Goal: Task Accomplishment & Management: Use online tool/utility

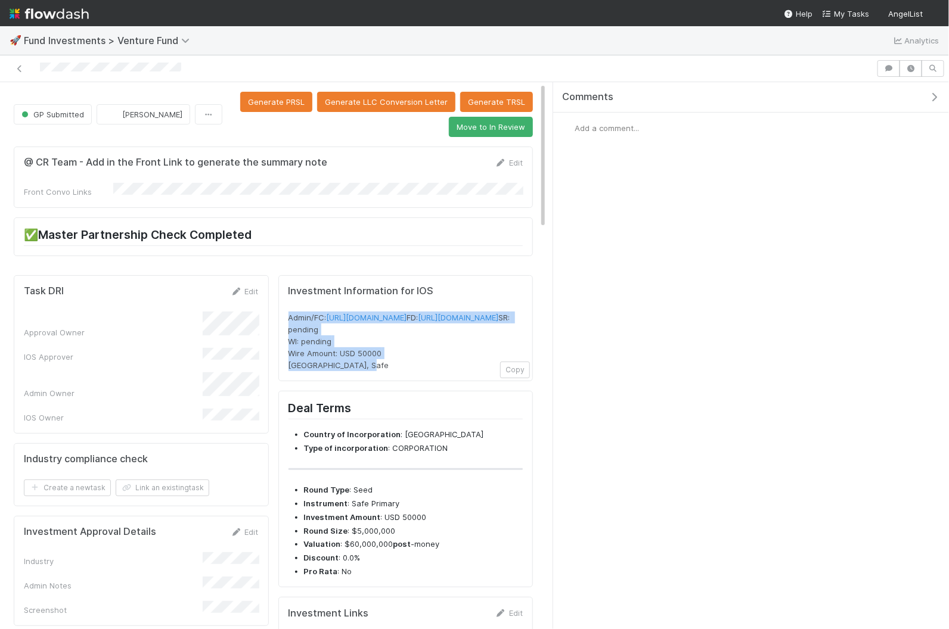
drag, startPoint x: 393, startPoint y: 398, endPoint x: 278, endPoint y: 311, distance: 143.4
click at [278, 311] on div "Investment Information for IOS Admin/FC: [URL][DOMAIN_NAME] FD: [URL][DOMAIN_NA…" at bounding box center [405, 328] width 255 height 106
copy span "Admin/FC: [URL][DOMAIN_NAME] FD: [URL][DOMAIN_NAME] SR: pending WI: pending Wir…"
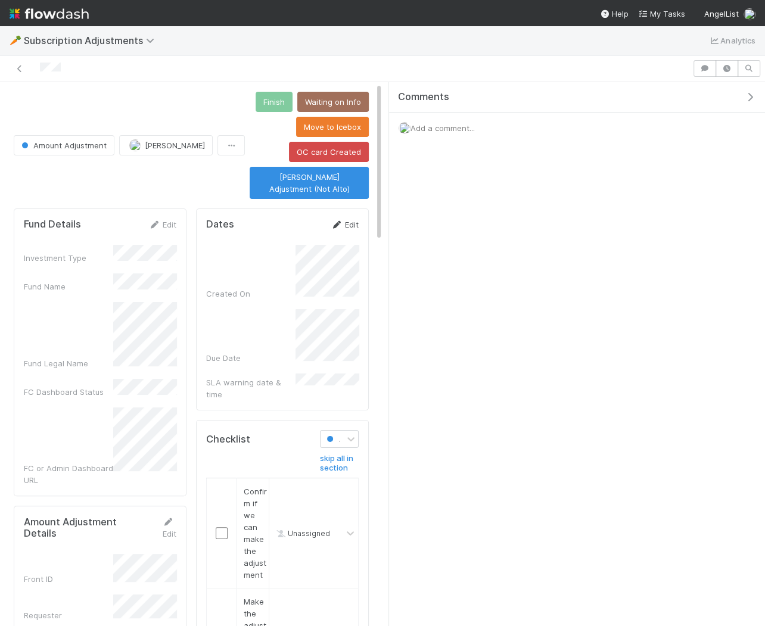
click at [350, 220] on link "Edit" at bounding box center [345, 225] width 28 height 10
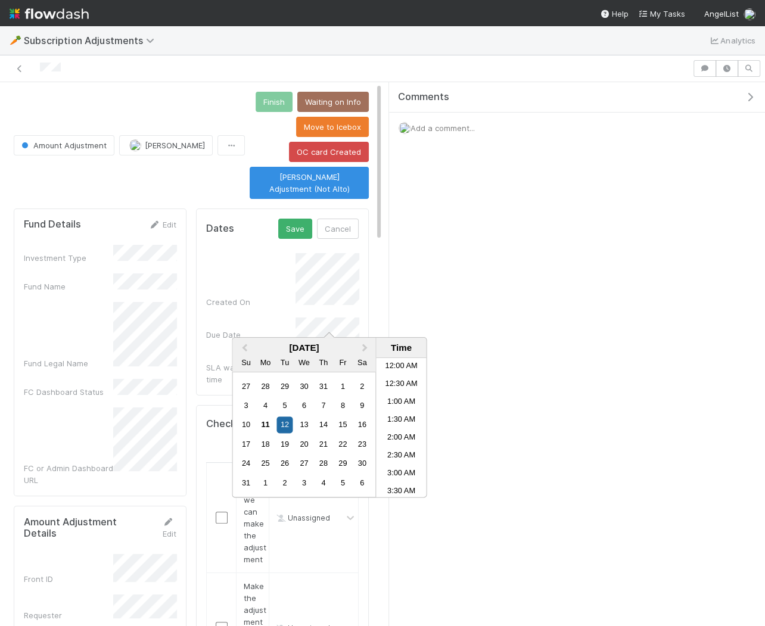
scroll to position [172, 0]
click at [267, 424] on div "11" at bounding box center [265, 425] width 16 height 16
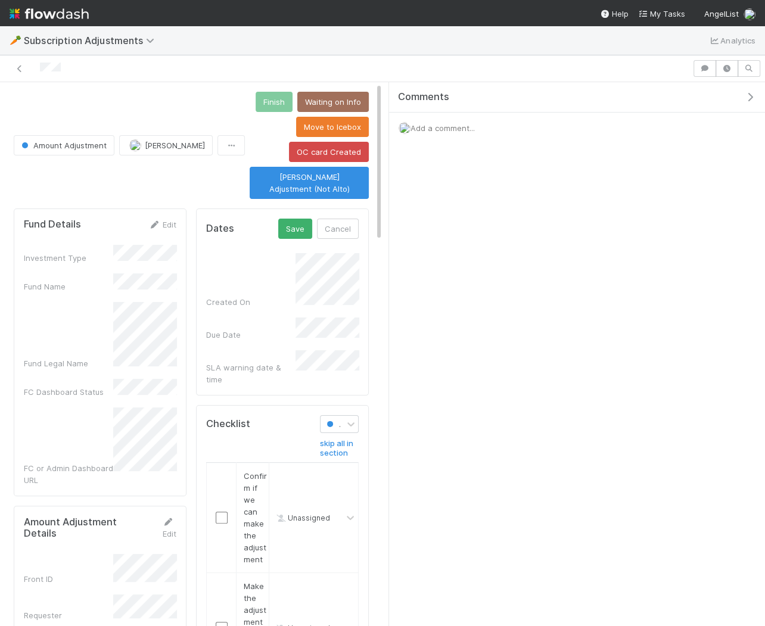
click at [280, 287] on div "Created On" at bounding box center [282, 280] width 153 height 55
click at [296, 224] on button "Save" at bounding box center [295, 229] width 34 height 20
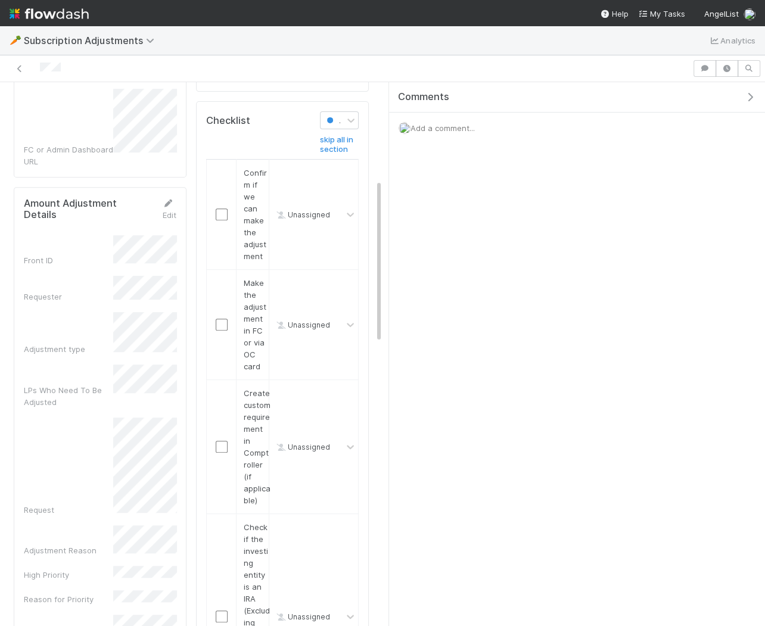
scroll to position [322, 0]
click at [170, 197] on icon at bounding box center [168, 201] width 12 height 8
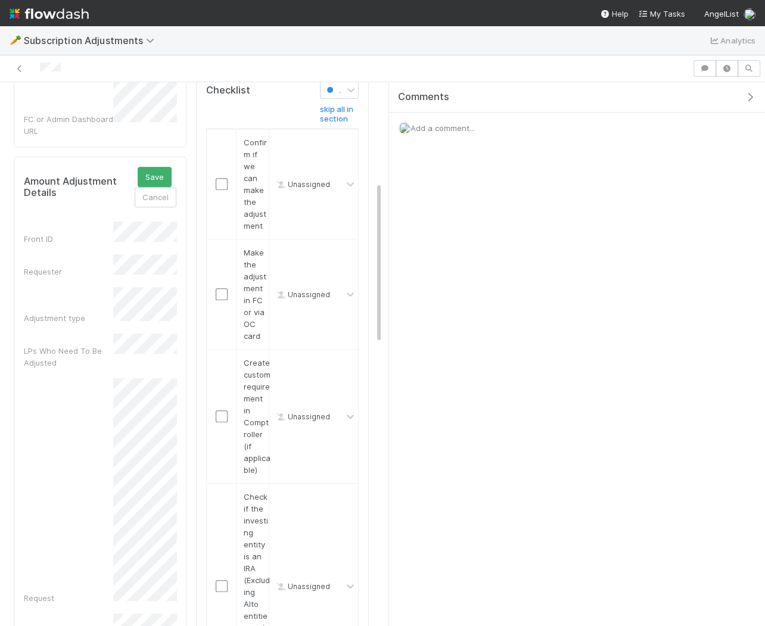
scroll to position [330, 0]
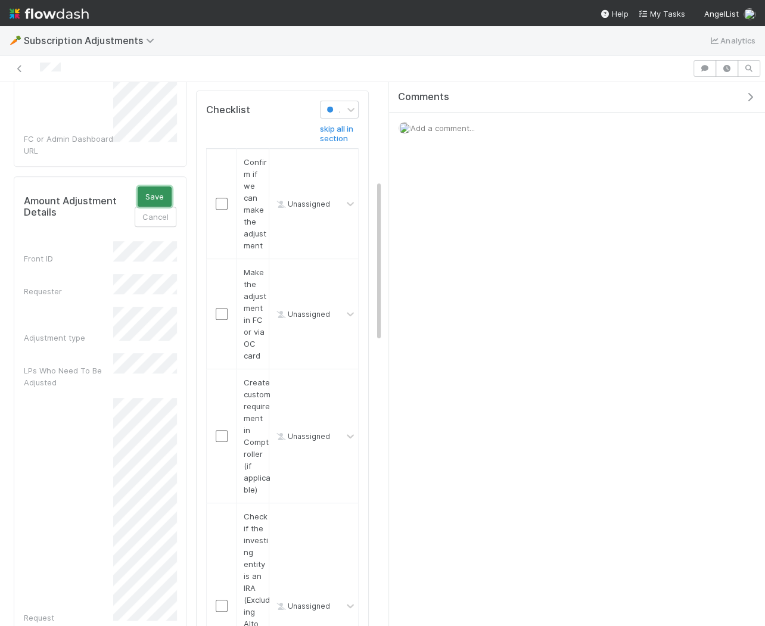
click at [154, 187] on button "Save" at bounding box center [155, 197] width 34 height 20
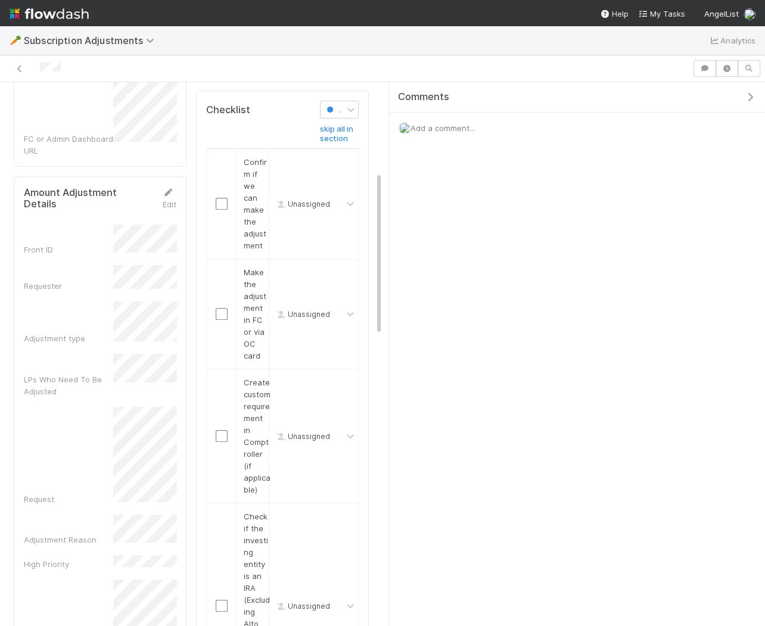
scroll to position [0, 0]
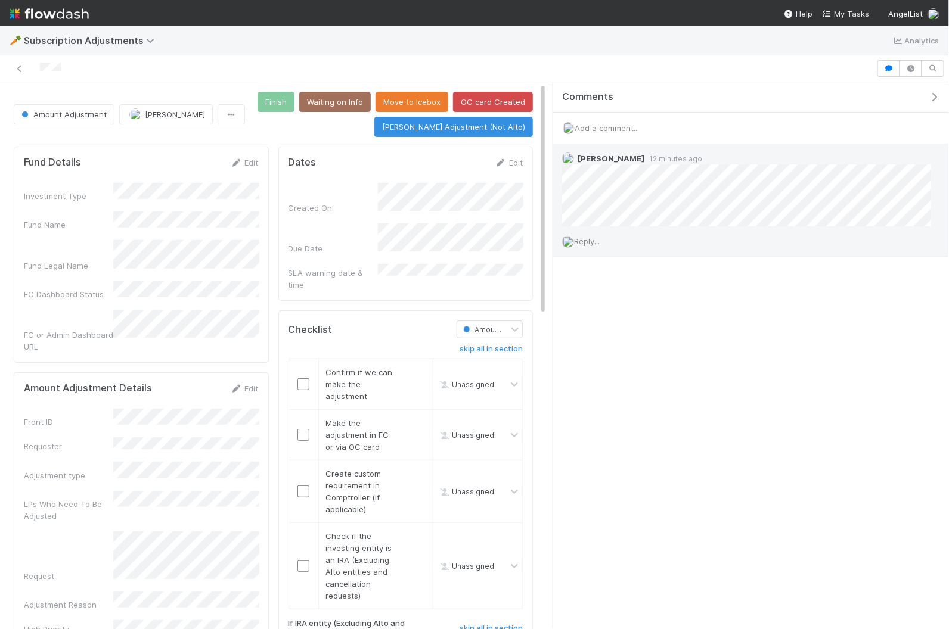
click at [588, 238] on span "Reply..." at bounding box center [587, 242] width 26 height 10
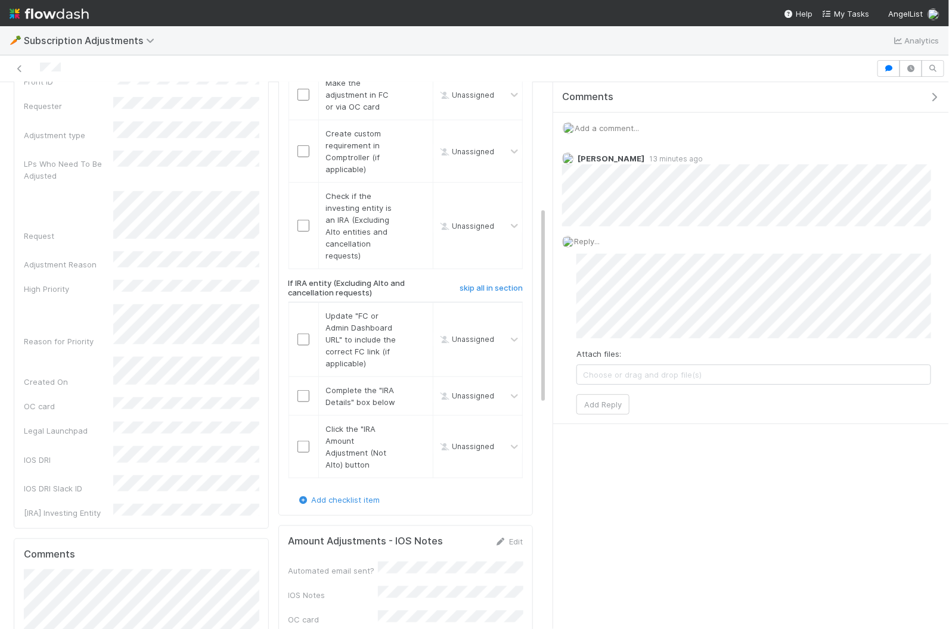
scroll to position [344, 0]
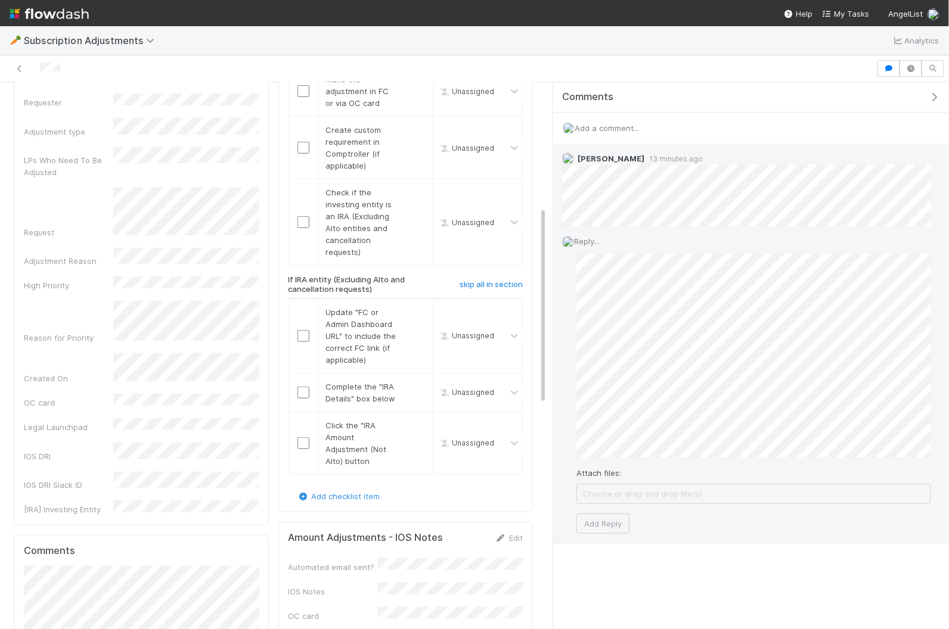
click at [607, 510] on div "Attach files: Choose or drag and drop file(s) Add Reply" at bounding box center [753, 394] width 355 height 281
click at [601, 526] on button "Add Reply" at bounding box center [602, 524] width 53 height 20
